Goal: Complete application form

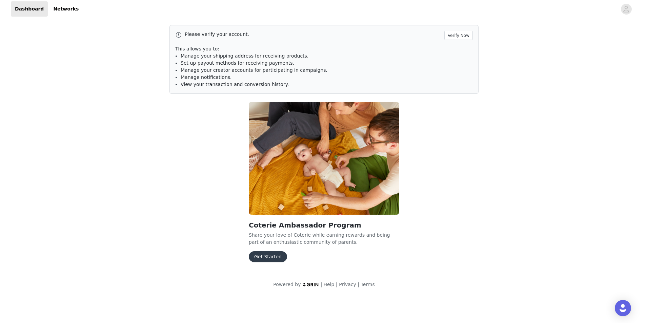
click at [272, 258] on button "Get Started" at bounding box center [268, 256] width 38 height 11
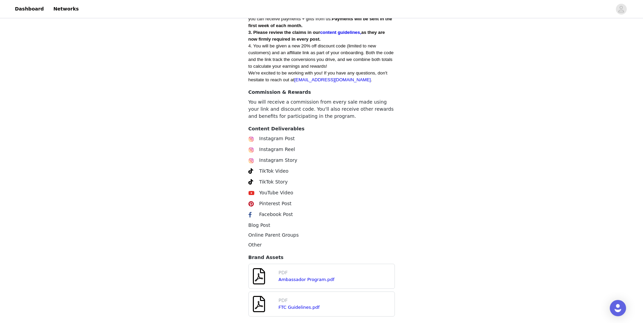
scroll to position [321, 0]
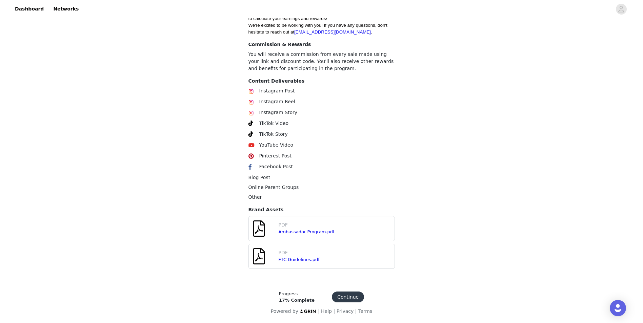
click at [312, 235] on div "Ambassador Program.pdf" at bounding box center [321, 232] width 85 height 7
click at [312, 233] on link "Ambassador Program.pdf" at bounding box center [307, 231] width 56 height 5
click at [296, 261] on link "FTC Guidelines.pdf" at bounding box center [299, 259] width 41 height 5
click at [277, 93] on span "Instagram Post" at bounding box center [277, 90] width 36 height 5
click at [348, 295] on button "Continue" at bounding box center [348, 297] width 32 height 11
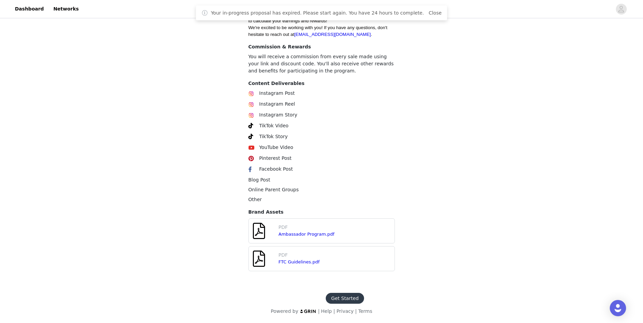
scroll to position [318, 0]
click at [343, 297] on button "Get Started" at bounding box center [345, 298] width 38 height 11
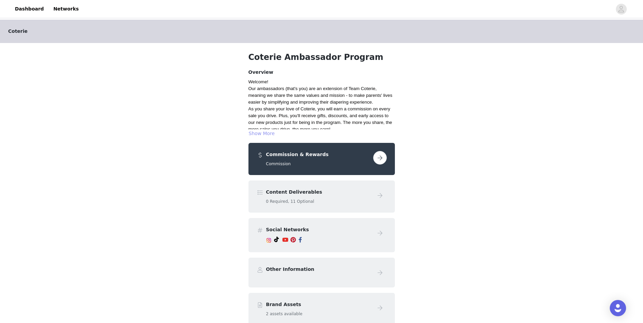
click at [270, 131] on button "Show More" at bounding box center [261, 133] width 27 height 8
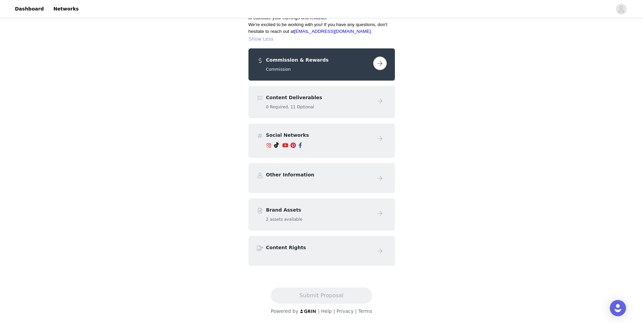
scroll to position [203, 0]
click at [382, 69] on button "button" at bounding box center [380, 64] width 14 height 14
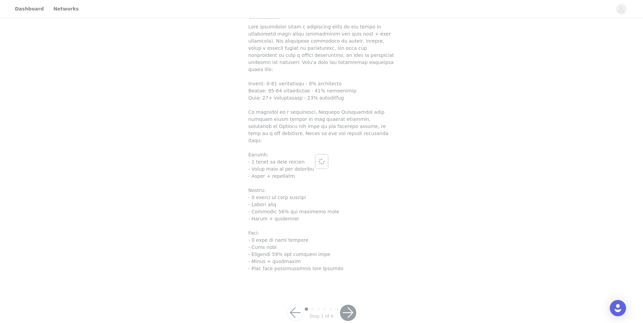
scroll to position [95, 0]
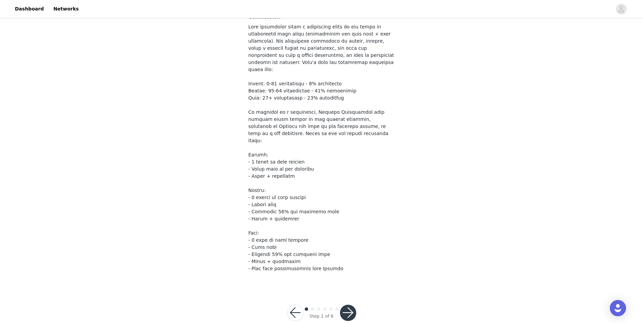
click at [351, 305] on button "button" at bounding box center [348, 313] width 16 height 16
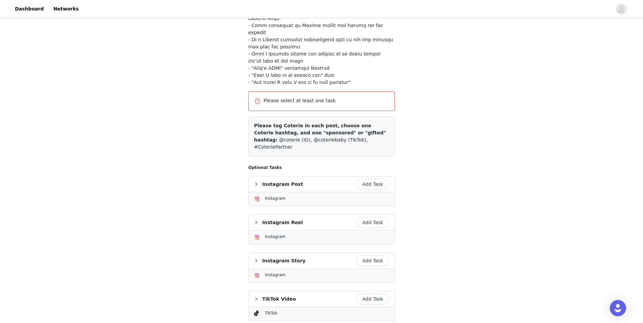
scroll to position [197, 0]
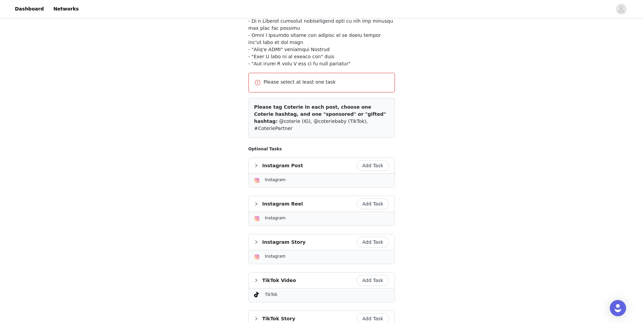
click at [382, 160] on button "Add Task" at bounding box center [372, 165] width 33 height 11
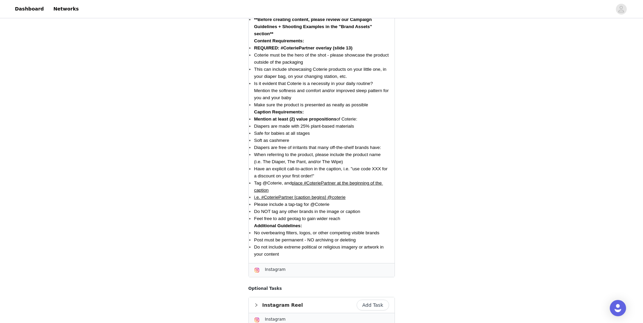
scroll to position [468, 0]
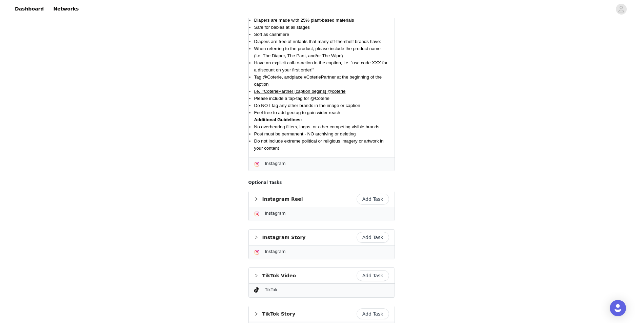
click at [372, 194] on button "Add Task" at bounding box center [372, 199] width 33 height 11
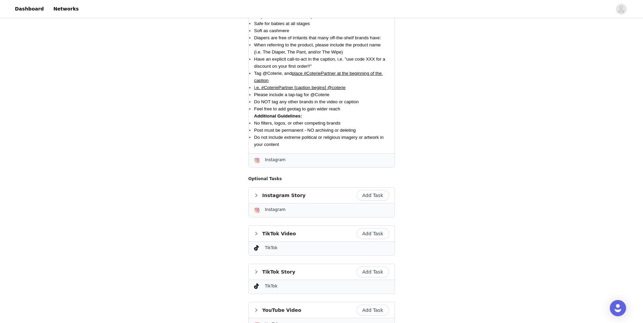
scroll to position [942, 0]
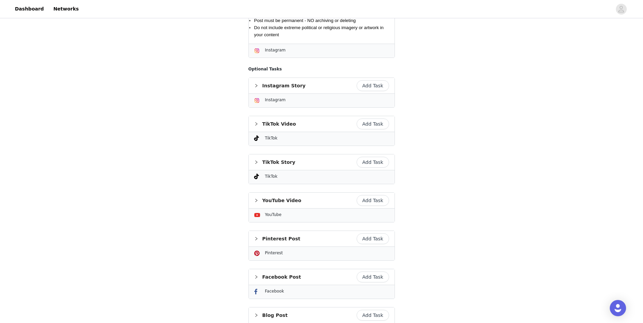
click at [377, 91] on button "Add Task" at bounding box center [372, 85] width 33 height 11
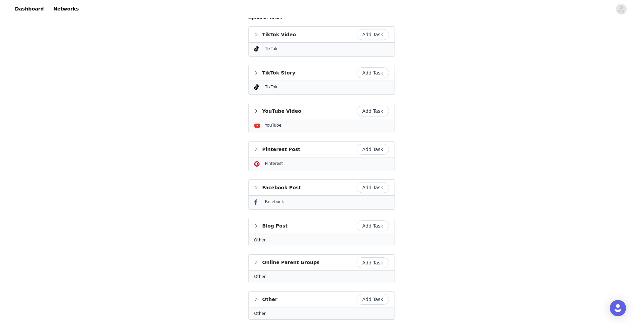
scroll to position [1304, 0]
click at [377, 79] on button "Add Task" at bounding box center [372, 73] width 33 height 11
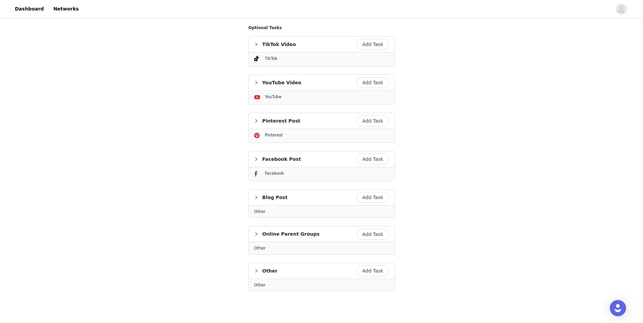
scroll to position [1616, 0]
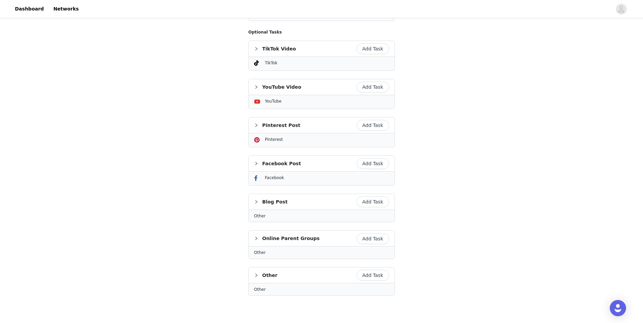
click at [381, 54] on button "Add Task" at bounding box center [372, 48] width 33 height 11
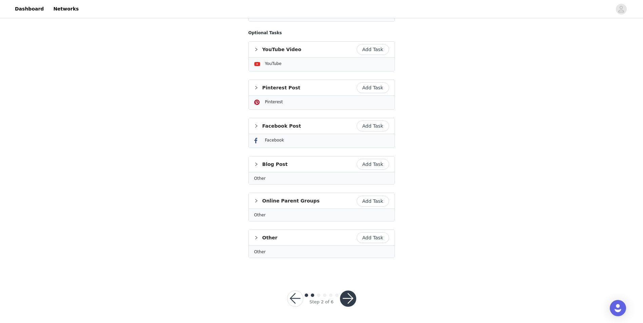
scroll to position [1969, 0]
click at [373, 93] on button "Add Task" at bounding box center [372, 87] width 33 height 11
click at [347, 301] on button "button" at bounding box center [348, 299] width 16 height 16
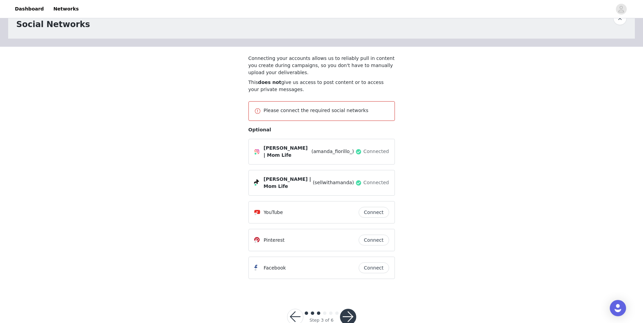
scroll to position [36, 0]
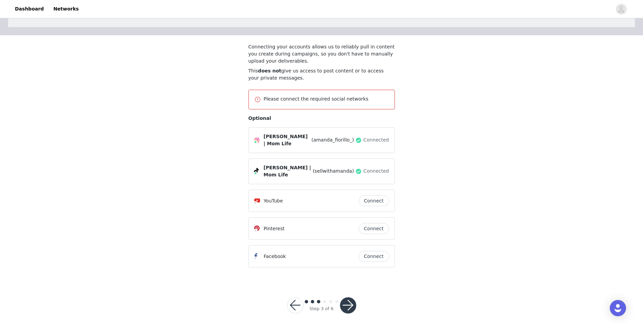
click at [347, 298] on button "button" at bounding box center [348, 306] width 16 height 16
click at [297, 298] on button "button" at bounding box center [295, 306] width 16 height 16
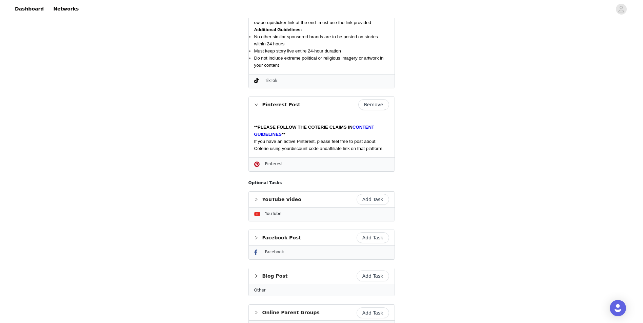
scroll to position [1875, 0]
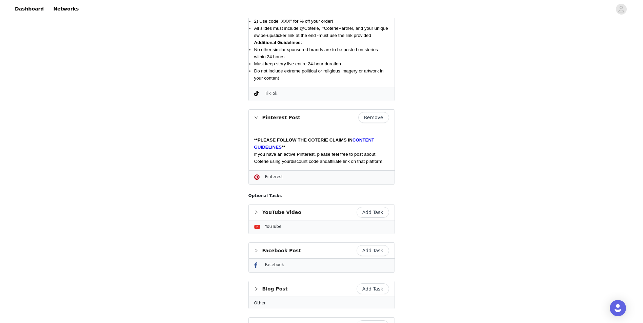
click at [384, 123] on button "Remove" at bounding box center [373, 117] width 31 height 11
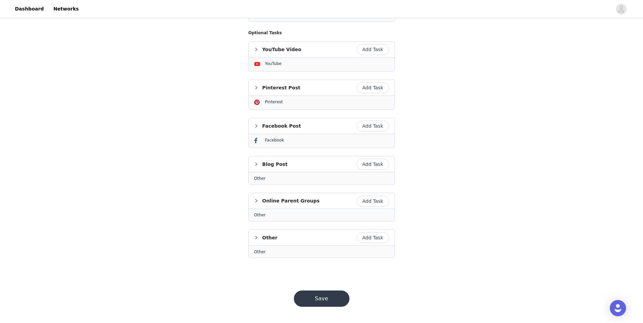
scroll to position [1998, 0]
click at [331, 299] on button "Save" at bounding box center [322, 299] width 56 height 16
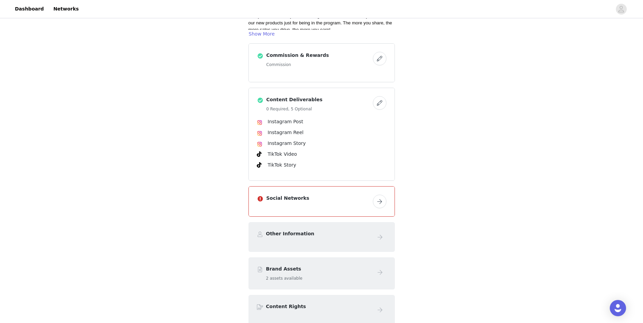
scroll to position [102, 0]
click at [375, 199] on button "button" at bounding box center [380, 200] width 14 height 14
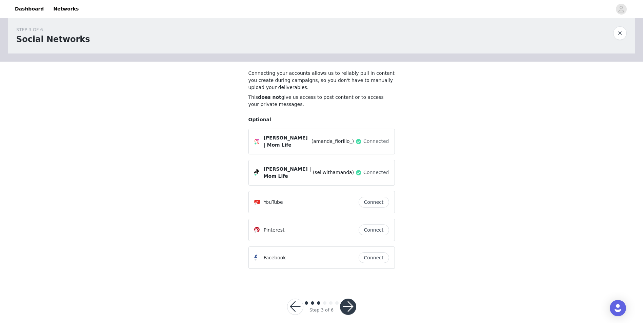
scroll to position [11, 0]
click at [346, 298] on button "button" at bounding box center [348, 306] width 16 height 16
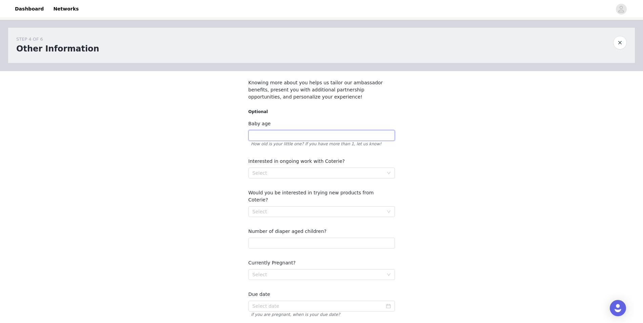
click at [370, 135] on input "text" at bounding box center [321, 135] width 146 height 11
type input "I"
type input "Baby Girl is arriving October 2025 I have a almost 3 year old son"
click at [450, 172] on div "STEP 4 OF 6 Other Information Knowing more about you helps us tailor our ambass…" at bounding box center [321, 241] width 643 height 442
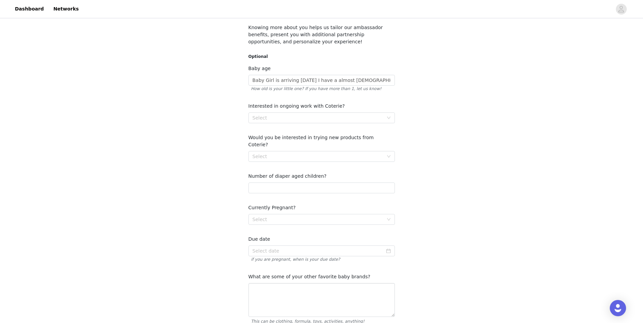
scroll to position [68, 0]
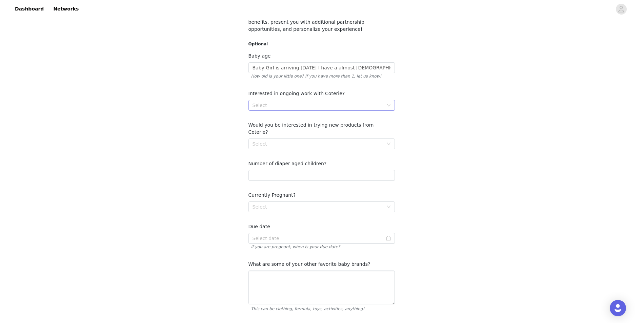
click at [361, 103] on div "Select" at bounding box center [317, 105] width 131 height 7
click at [352, 120] on li "Yes" at bounding box center [321, 119] width 146 height 11
click at [351, 141] on div "Select" at bounding box center [317, 144] width 131 height 7
click at [344, 150] on li "Yes" at bounding box center [321, 150] width 146 height 11
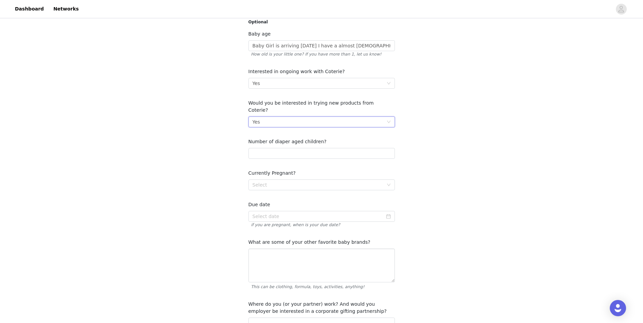
scroll to position [102, 0]
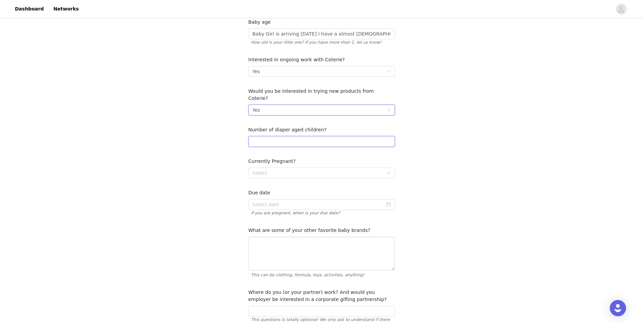
click at [347, 136] on input "number" at bounding box center [321, 141] width 146 height 11
type input "2"
click at [340, 158] on div "Currently Pregnant?" at bounding box center [321, 161] width 146 height 7
click at [338, 170] on div "Select" at bounding box center [317, 173] width 131 height 7
click at [340, 180] on li "Yes" at bounding box center [321, 179] width 146 height 11
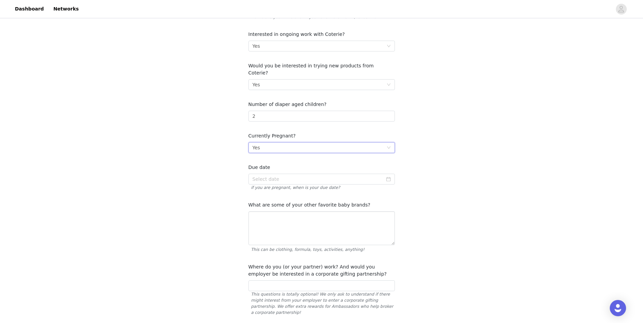
scroll to position [169, 0]
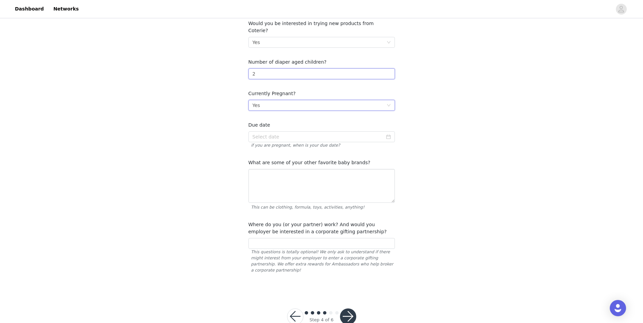
drag, startPoint x: 292, startPoint y: 67, endPoint x: 232, endPoint y: 63, distance: 60.1
click at [232, 63] on div "STEP 4 OF 6 Other Information Knowing more about you helps us tailor our ambass…" at bounding box center [321, 71] width 643 height 442
type input "1"
click at [358, 78] on form "Optional Baby age Baby Girl is arriving October 2025 I have a almost 3 year old…" at bounding box center [321, 107] width 146 height 337
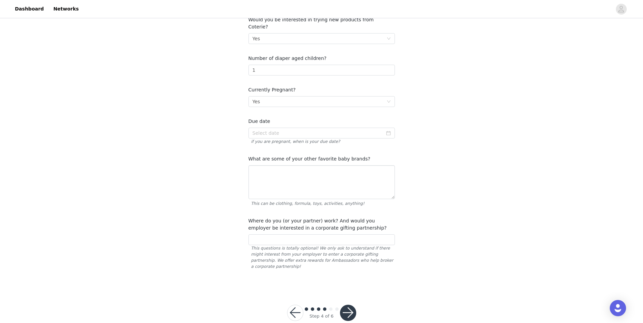
scroll to position [174, 0]
click at [391, 127] on input at bounding box center [321, 132] width 146 height 11
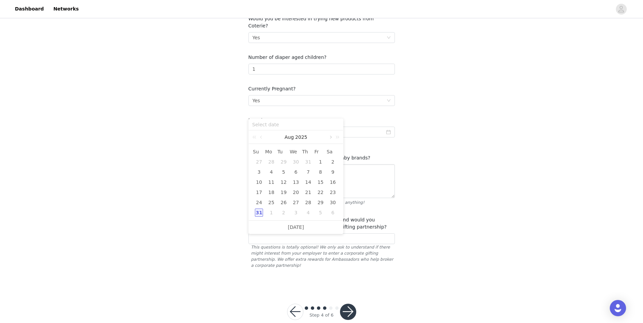
click at [331, 138] on link at bounding box center [330, 137] width 6 height 14
click at [272, 204] on div "27" at bounding box center [271, 203] width 8 height 8
type input "2025-10-27"
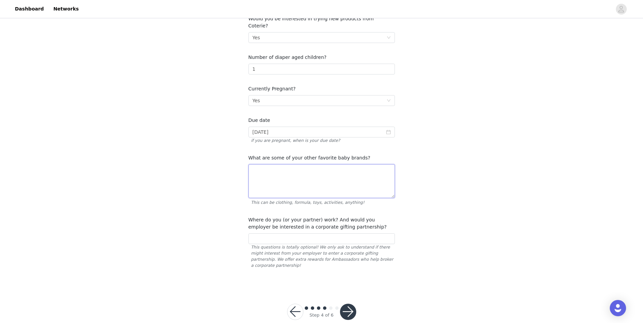
click at [379, 176] on textarea at bounding box center [321, 181] width 146 height 34
click at [385, 171] on textarea "Love this question! Some of my other favorite brands are Lovevery, Bobbie Formu…" at bounding box center [321, 181] width 146 height 34
type textarea "Love this question! Some of my other favorite brands are Lovevery, Bobbie Formu…"
click at [350, 304] on button "button" at bounding box center [348, 312] width 16 height 16
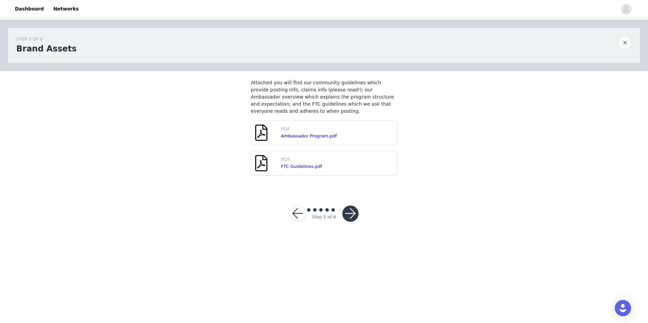
click at [354, 216] on button "button" at bounding box center [350, 214] width 16 height 16
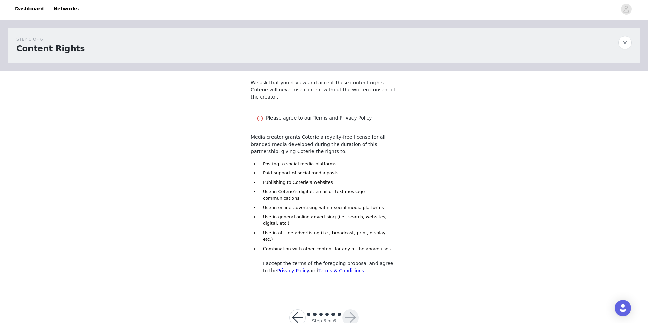
click at [249, 237] on section "We ask that you review and accept these content rights. Coterie will never use …" at bounding box center [324, 182] width 163 height 223
click at [256, 261] on span at bounding box center [253, 263] width 5 height 5
click at [256, 261] on input "checkbox" at bounding box center [253, 263] width 5 height 5
checkbox input "true"
click at [351, 310] on button "button" at bounding box center [350, 318] width 16 height 16
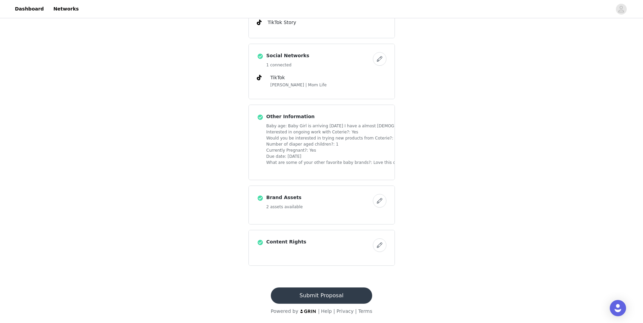
scroll to position [247, 0]
click at [351, 294] on button "Submit Proposal" at bounding box center [321, 296] width 101 height 16
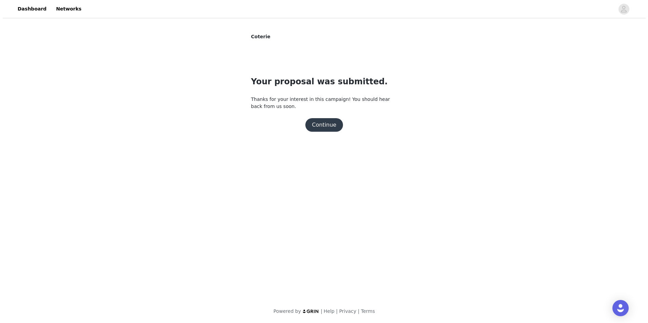
scroll to position [0, 0]
click at [332, 125] on button "Continue" at bounding box center [324, 125] width 38 height 14
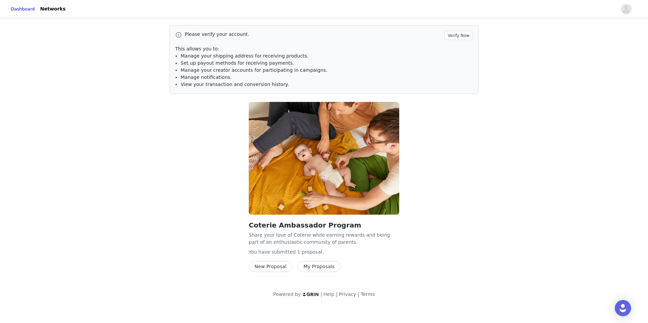
click at [312, 266] on button "My Proposals" at bounding box center [319, 266] width 43 height 11
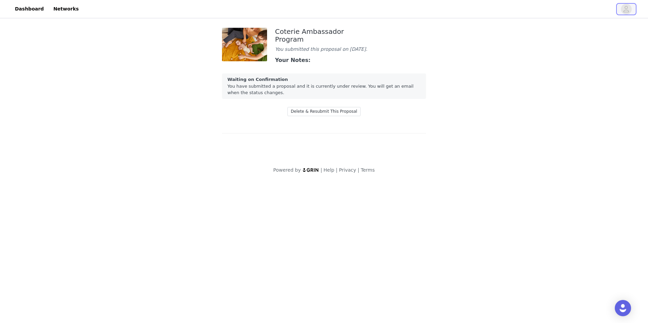
click at [629, 6] on icon "avatar" at bounding box center [626, 9] width 6 height 11
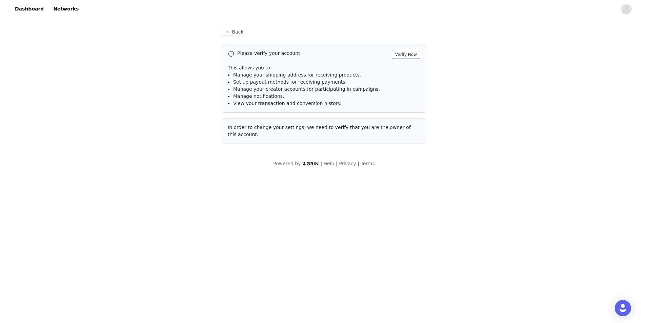
click at [409, 54] on button "Verify Now" at bounding box center [406, 54] width 28 height 9
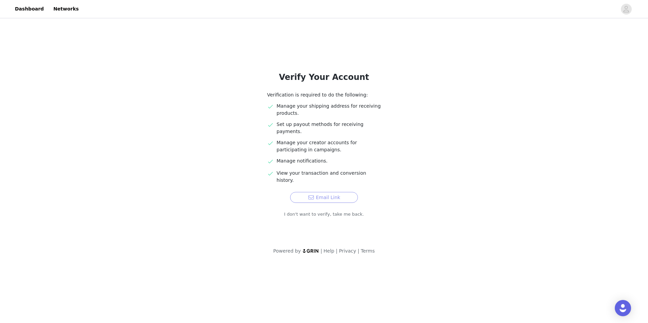
click at [341, 192] on button "Email Link" at bounding box center [324, 197] width 68 height 11
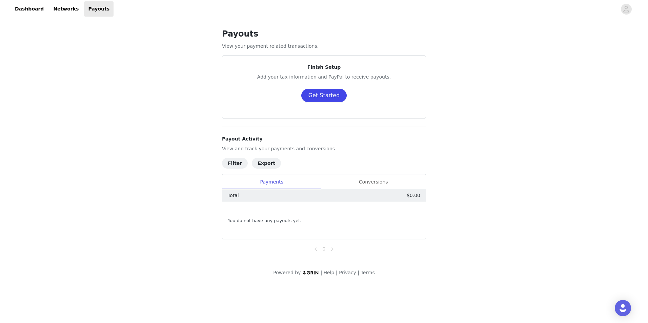
click at [324, 91] on button "Get Started" at bounding box center [324, 96] width 46 height 14
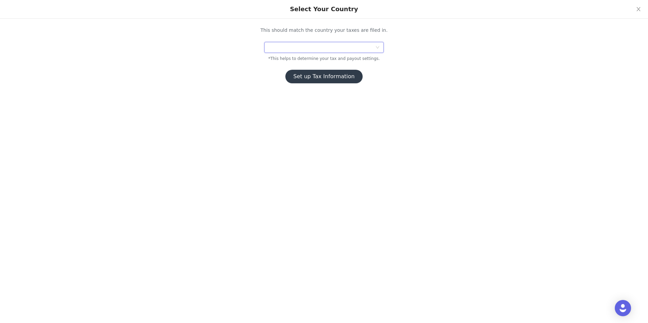
click at [306, 49] on div at bounding box center [321, 47] width 107 height 10
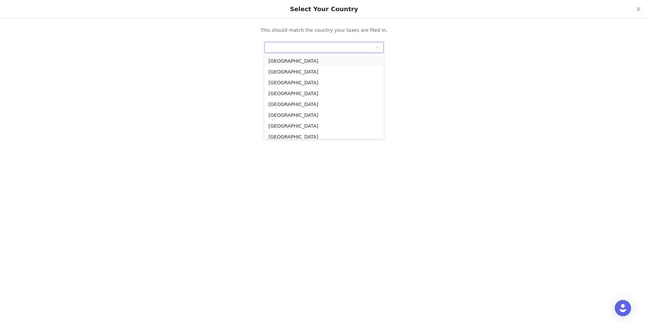
click at [303, 58] on li "United States" at bounding box center [323, 61] width 119 height 11
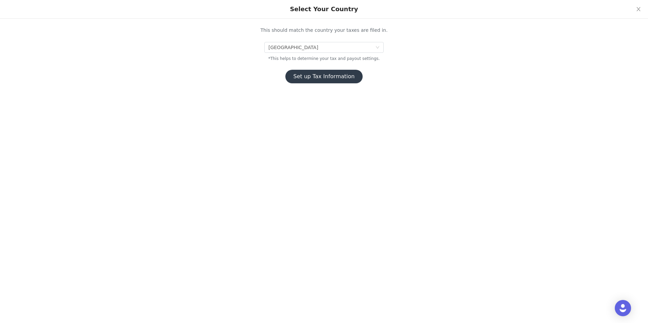
click at [323, 76] on button "Set up Tax Information" at bounding box center [324, 77] width 78 height 14
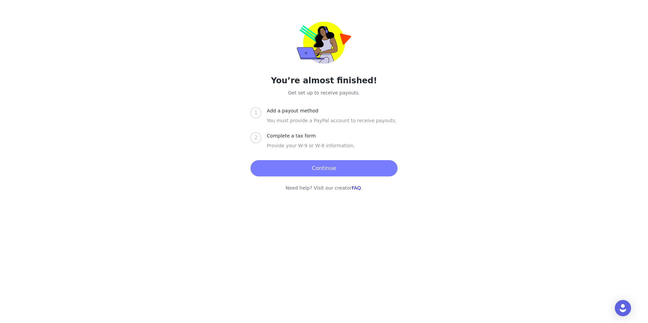
click at [331, 176] on button "Continue" at bounding box center [323, 168] width 147 height 16
